Goal: Information Seeking & Learning: Learn about a topic

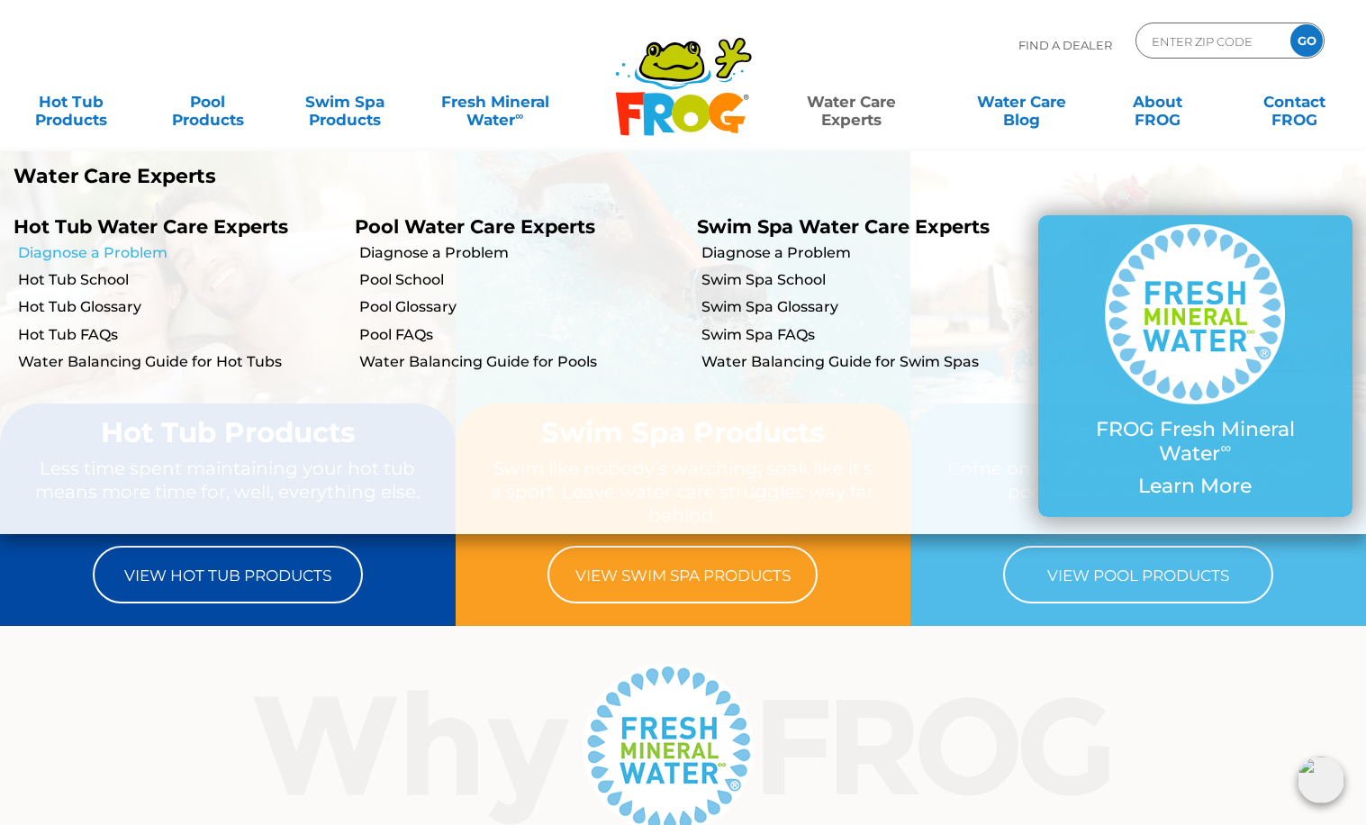
click at [146, 253] on link "Diagnose a Problem" at bounding box center [179, 253] width 323 height 20
click at [110, 359] on link "Water Balancing Guide for Hot Tubs" at bounding box center [179, 362] width 323 height 20
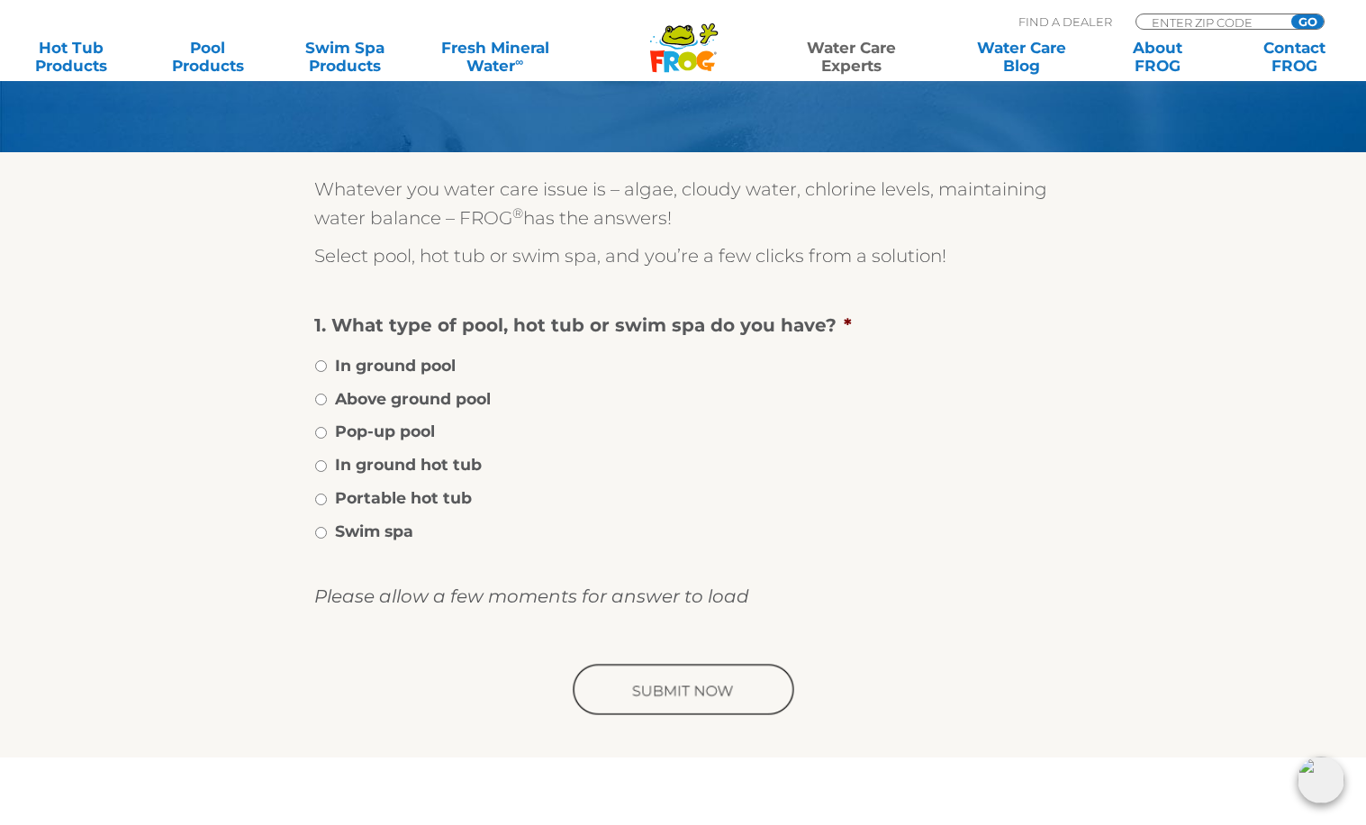
scroll to position [202, 0]
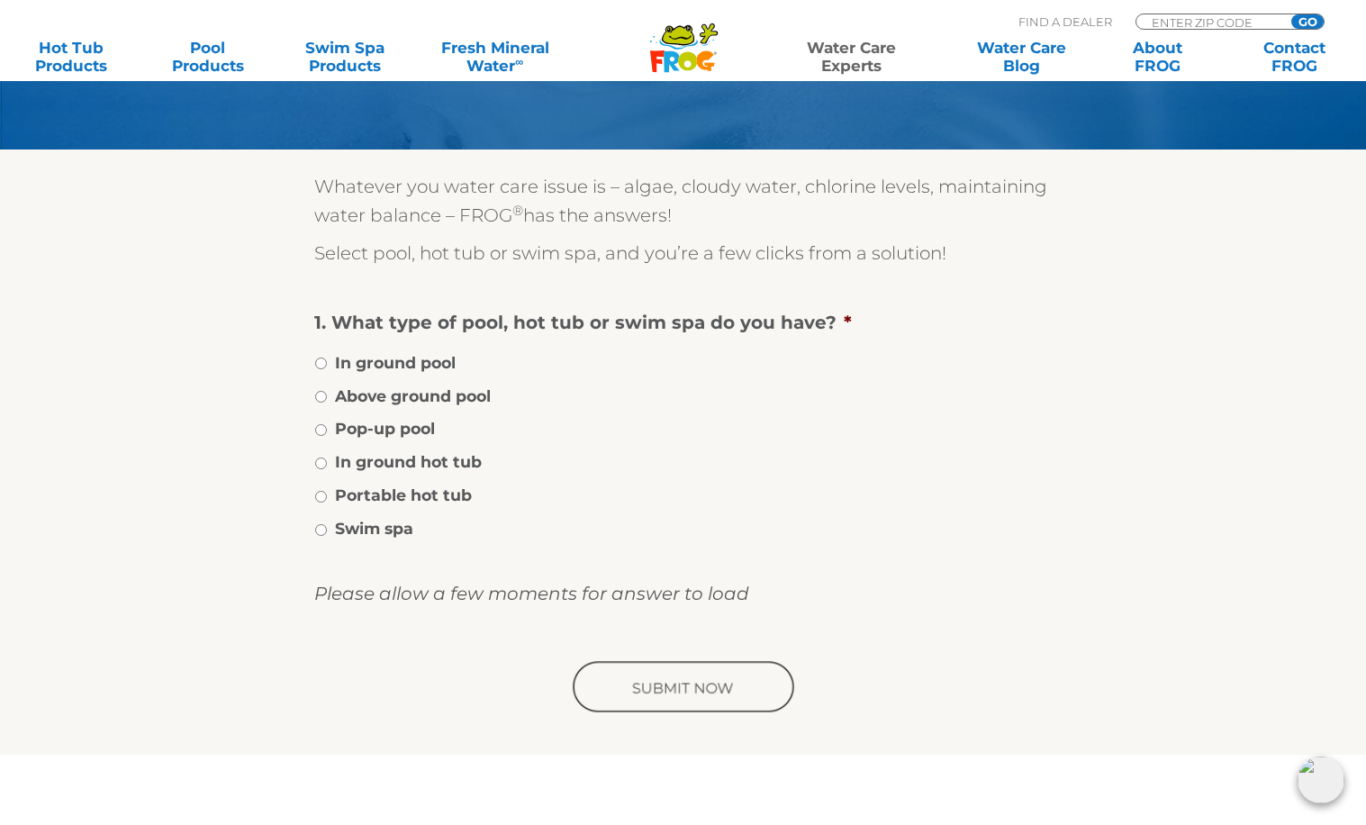
click at [320, 496] on input "Portable hot tub" at bounding box center [321, 497] width 12 height 12
radio input "true"
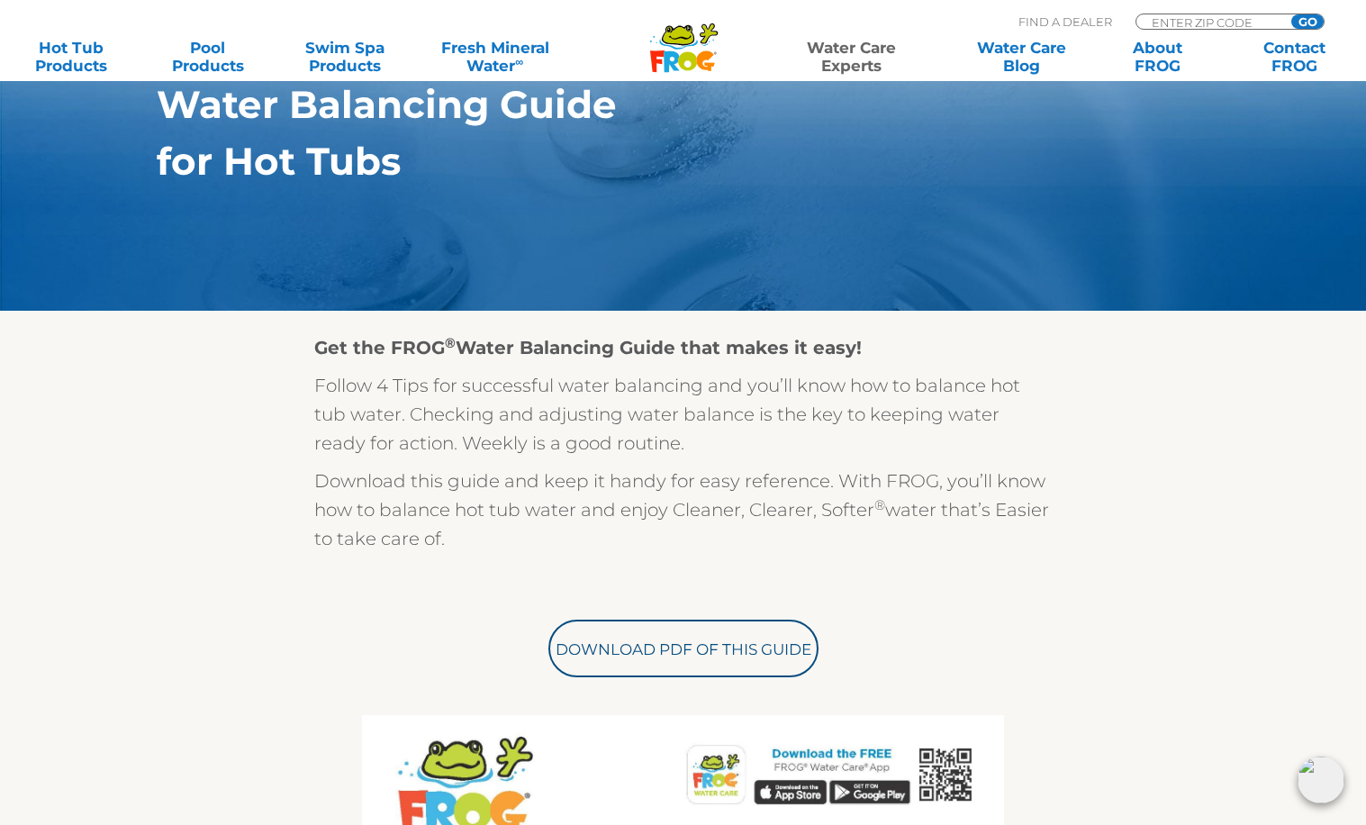
scroll to position [248, 0]
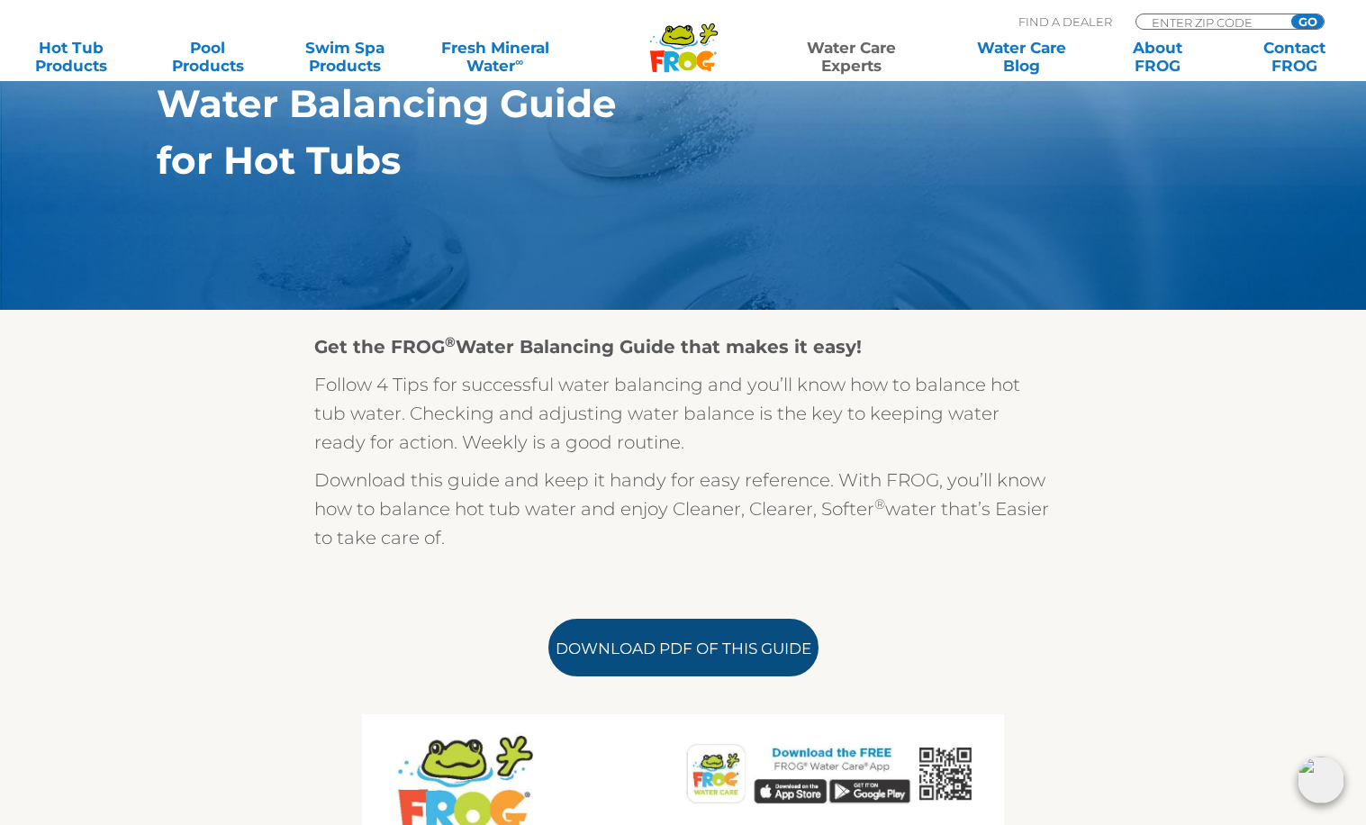
click at [653, 647] on link "Download PDF of this Guide" at bounding box center [683, 648] width 270 height 58
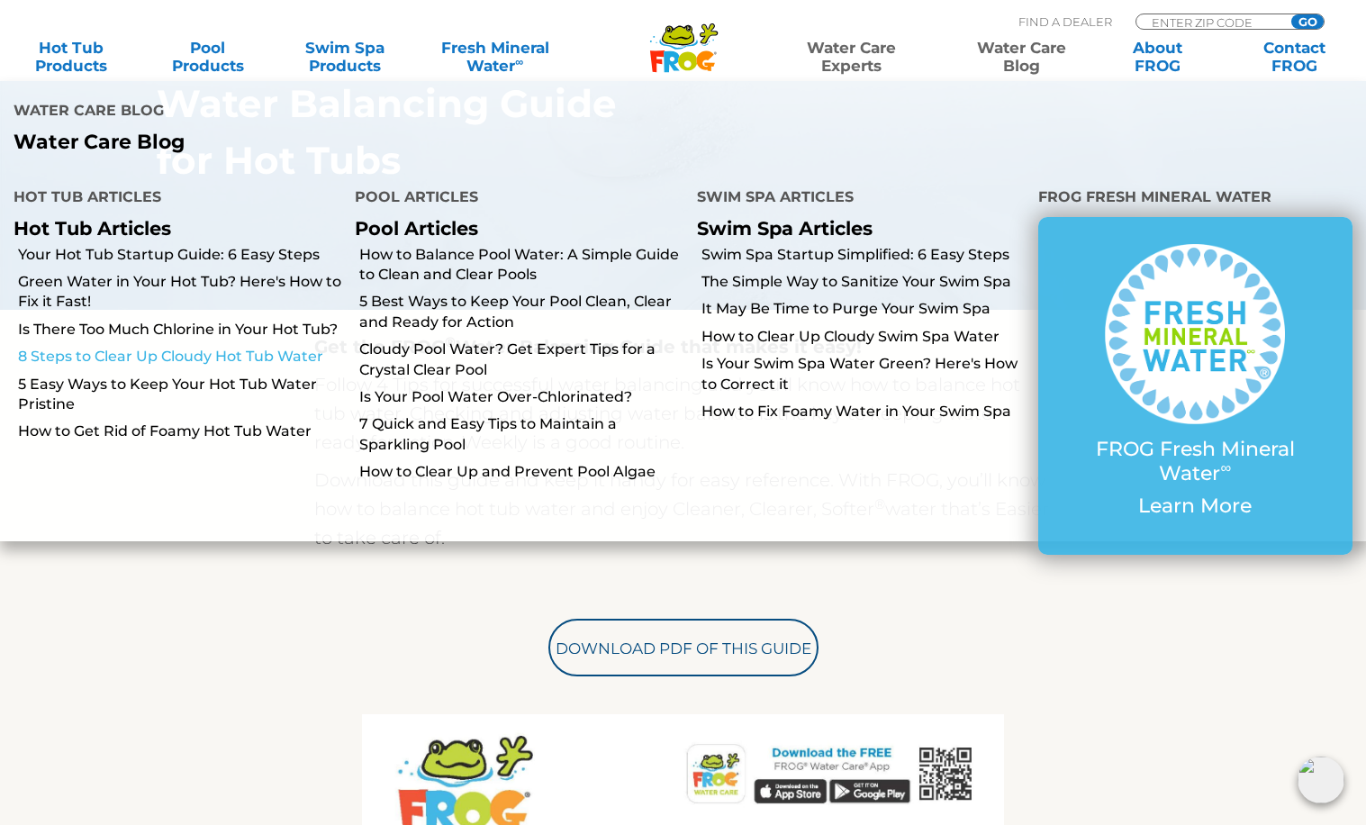
click at [202, 347] on link "8 Steps to Clear Up Cloudy Hot Tub Water" at bounding box center [179, 357] width 323 height 20
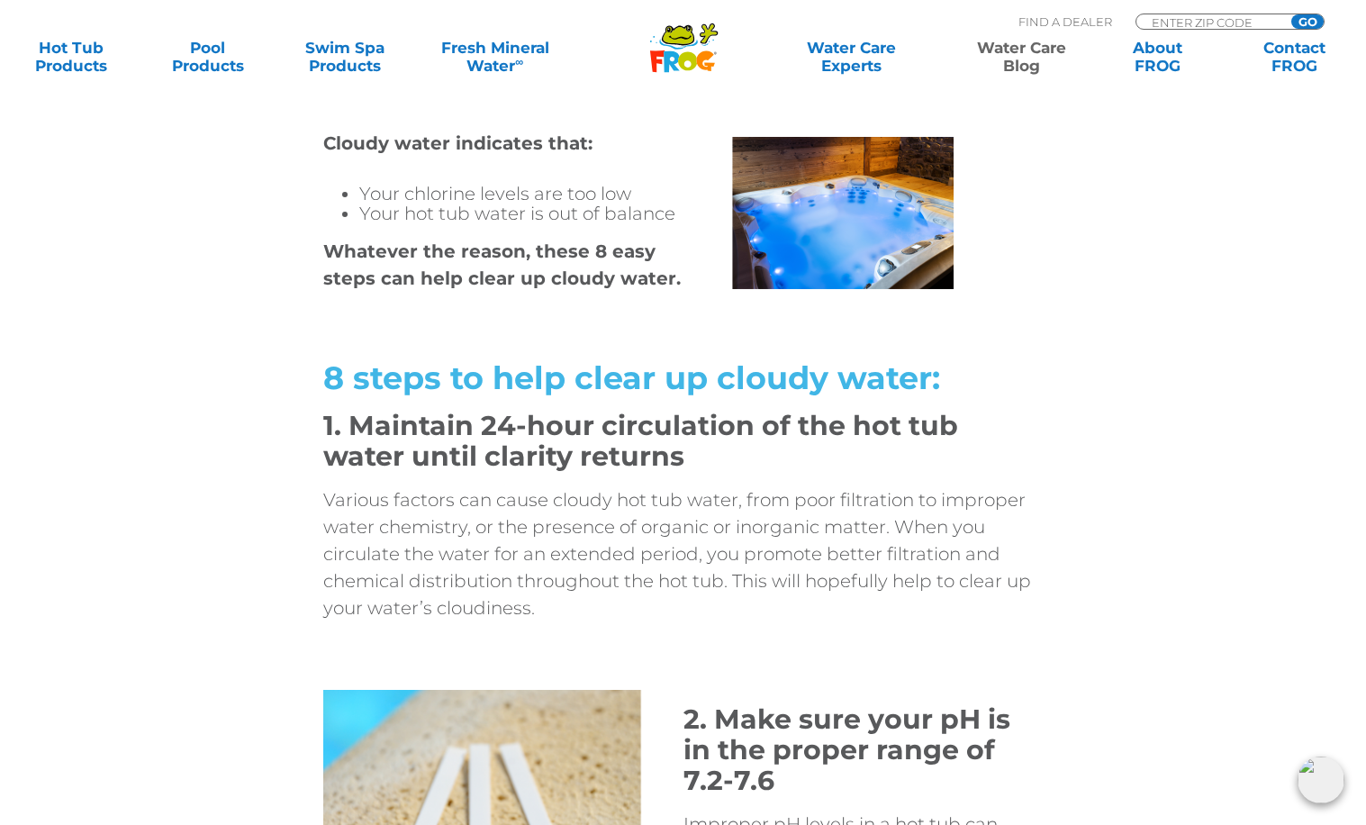
scroll to position [1035, 0]
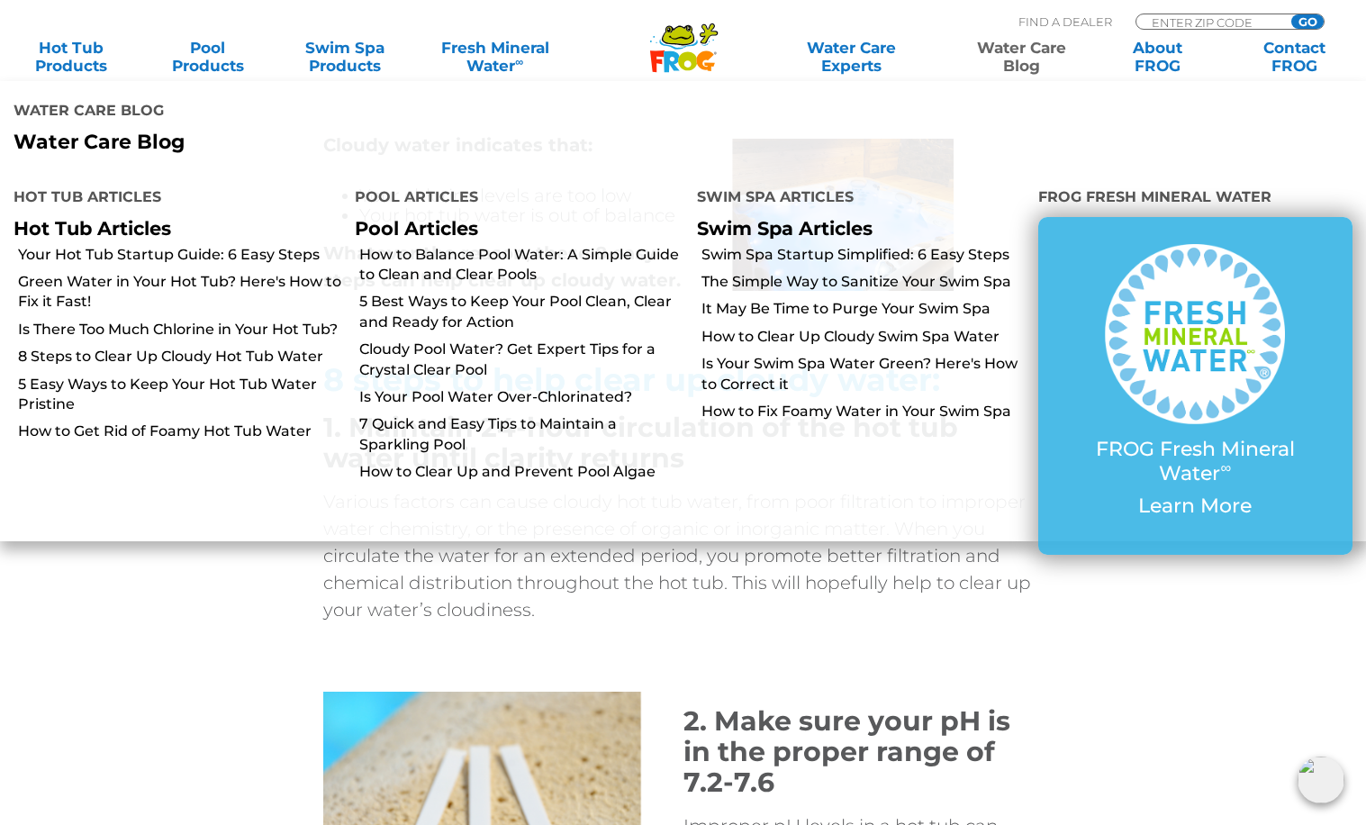
click at [1028, 62] on link "Water Care Blog" at bounding box center [1021, 57] width 106 height 36
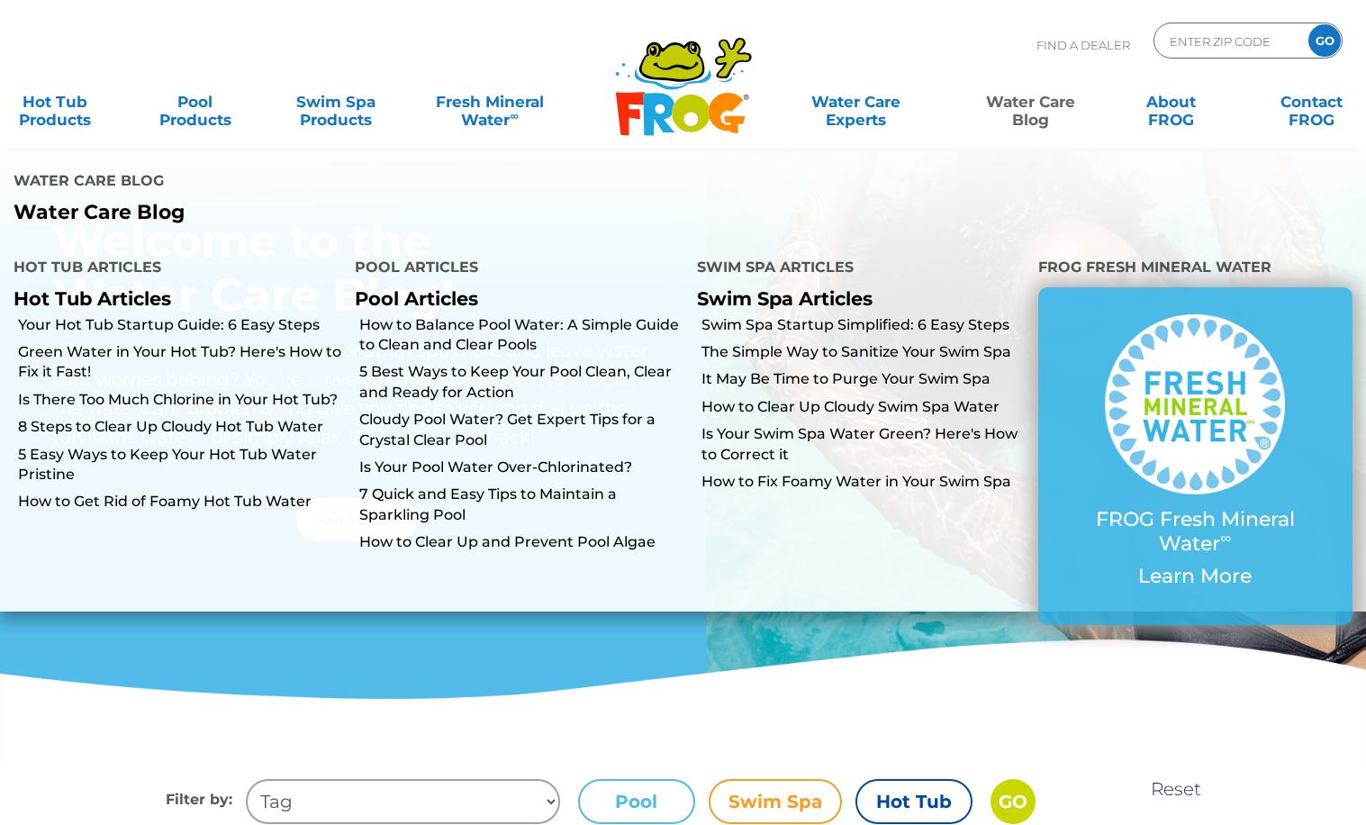
click at [1040, 113] on link "Water Care Blog" at bounding box center [1030, 102] width 109 height 36
click at [274, 445] on link "5 Easy Ways to Keep Your Hot Tub Water Pristine" at bounding box center [179, 465] width 323 height 41
